Goal: Consume media (video, audio)

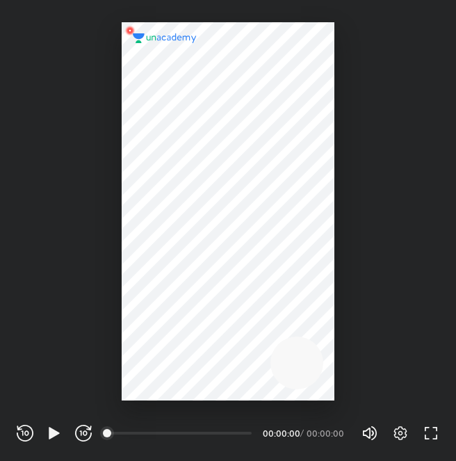
scroll to position [461, 456]
click at [50, 434] on icon "button" at bounding box center [54, 433] width 10 height 12
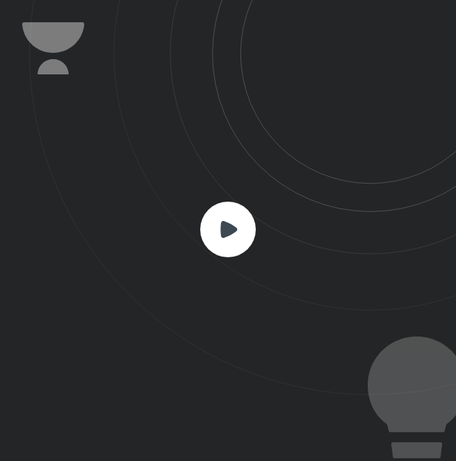
click at [233, 220] on rect at bounding box center [228, 230] width 56 height 56
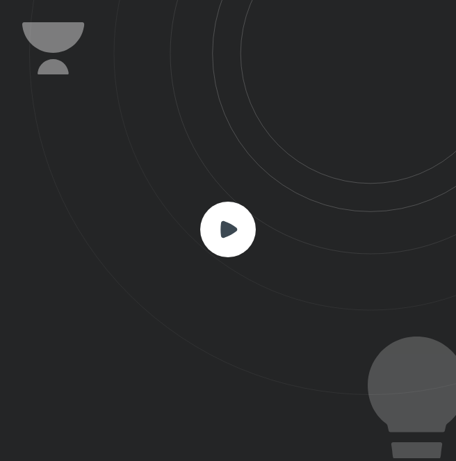
click at [233, 220] on rect at bounding box center [228, 230] width 56 height 56
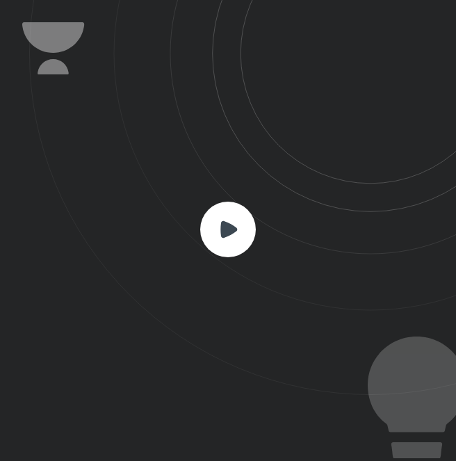
click at [233, 220] on rect at bounding box center [228, 230] width 56 height 56
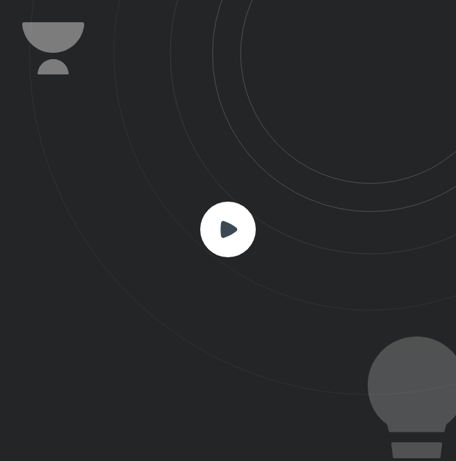
click at [233, 220] on rect at bounding box center [228, 230] width 56 height 56
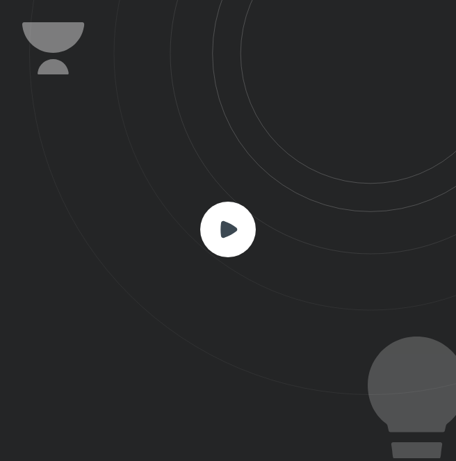
click at [233, 220] on rect at bounding box center [228, 230] width 56 height 56
